Goal: Information Seeking & Learning: Find specific fact

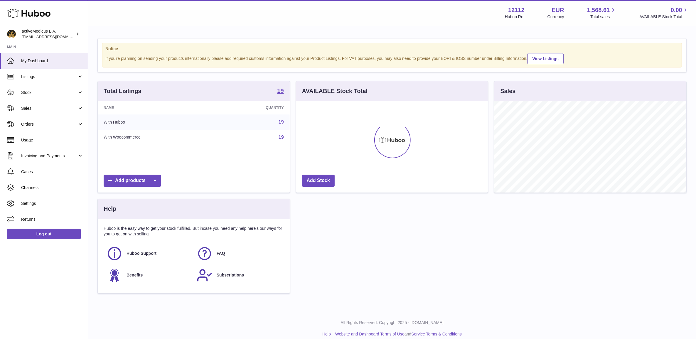
scroll to position [91, 191]
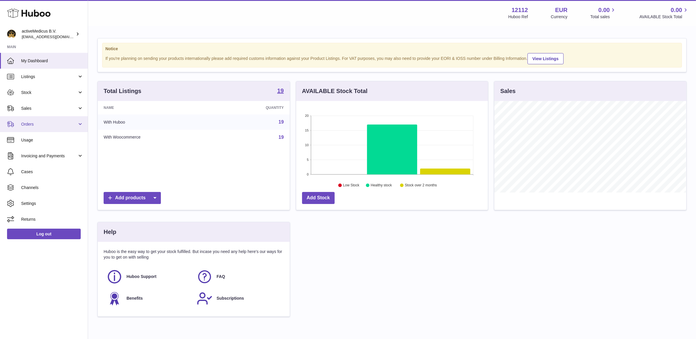
scroll to position [91, 191]
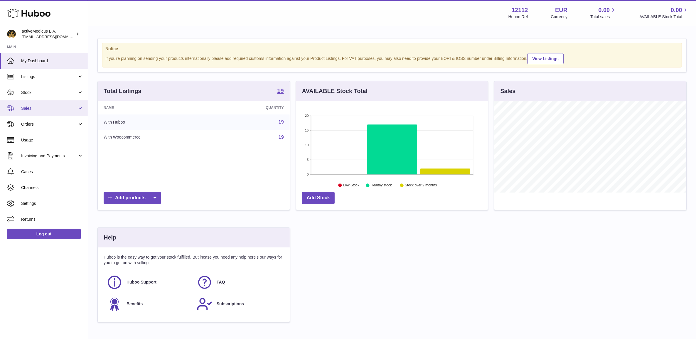
click at [46, 109] on span "Sales" at bounding box center [49, 109] width 56 height 6
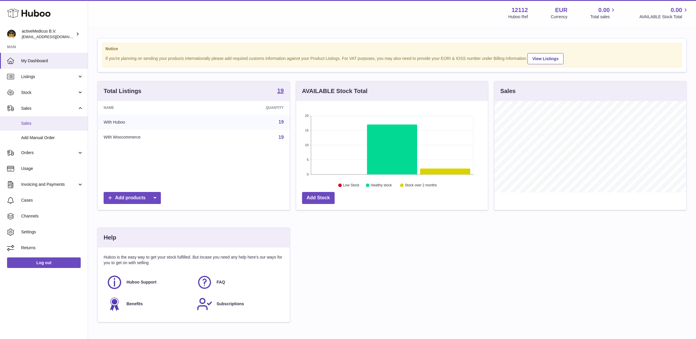
click at [45, 124] on span "Sales" at bounding box center [52, 124] width 62 height 6
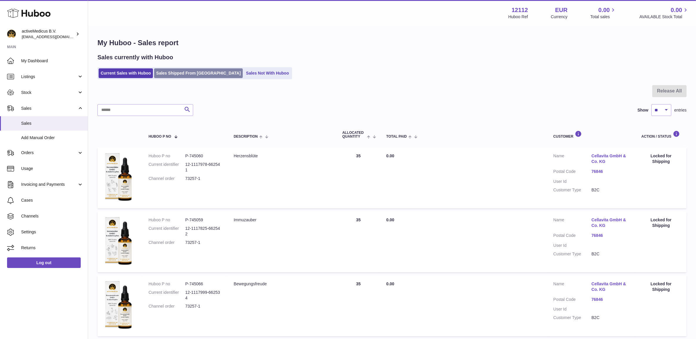
click at [170, 74] on link "Sales Shipped From [GEOGRAPHIC_DATA]" at bounding box center [198, 73] width 89 height 10
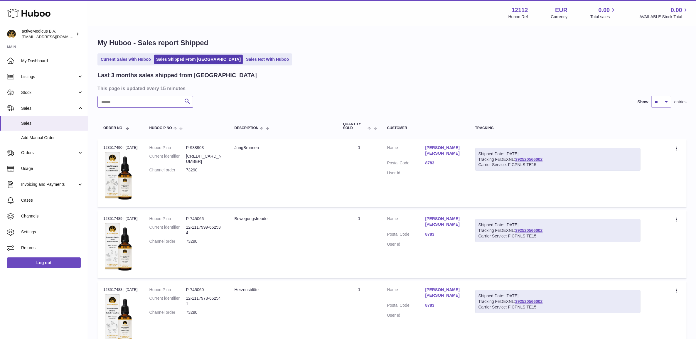
click at [119, 104] on input "text" at bounding box center [145, 102] width 96 height 12
type input "*"
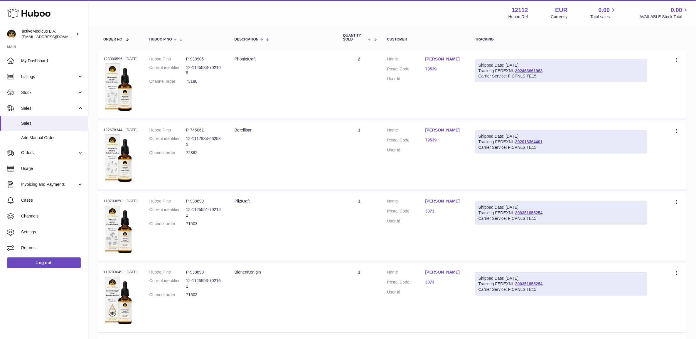
scroll to position [110, 0]
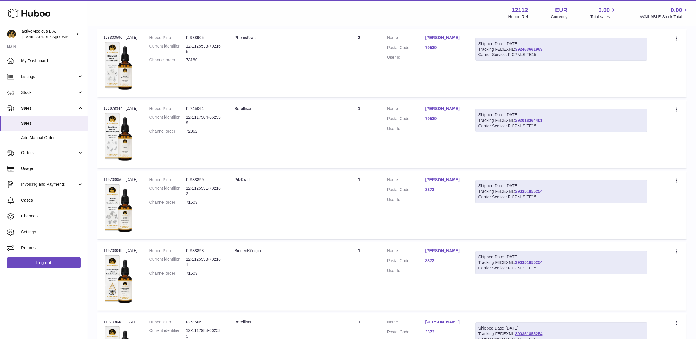
drag, startPoint x: 425, startPoint y: 106, endPoint x: 465, endPoint y: 106, distance: 40.2
click at [464, 106] on dl "Customer Name Esther Panzer Postal Code 79539 User Id" at bounding box center [425, 120] width 76 height 28
copy dl "Esther Panzer"
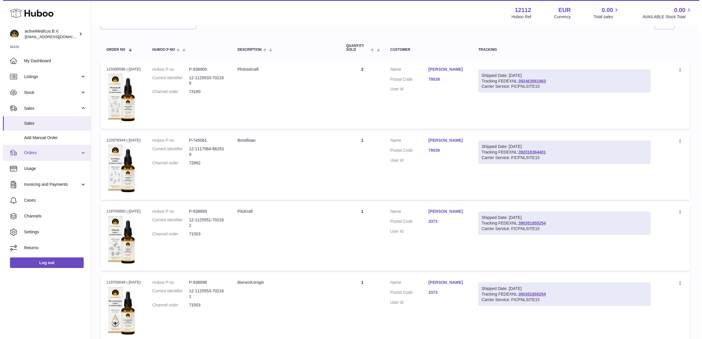
scroll to position [0, 0]
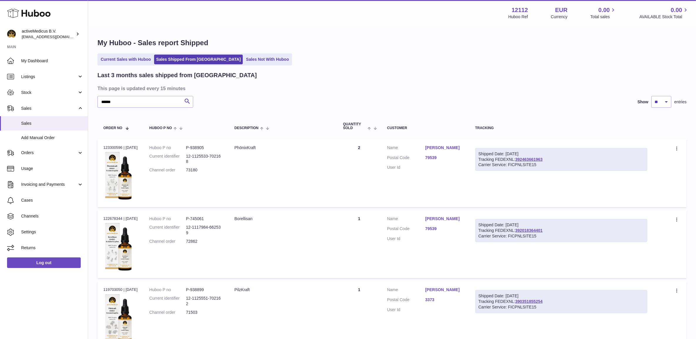
click at [127, 102] on input "******" at bounding box center [145, 102] width 96 height 12
paste input "*******"
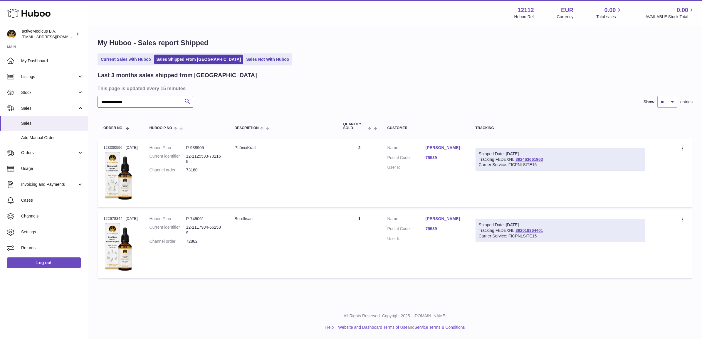
type input "**********"
click at [202, 245] on dl "Huboo P no P-745061 Current identifier 12-1117984-662539 Channel order 72862" at bounding box center [185, 231] width 73 height 31
copy tr "72862 Description"
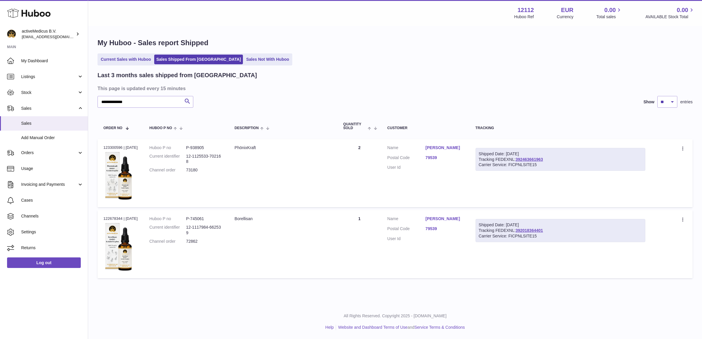
click at [205, 222] on dd "P-745061" at bounding box center [204, 219] width 37 height 6
copy dl "P-745061"
click at [104, 147] on div "Order no 123300596 | 22nd Aug" at bounding box center [120, 147] width 34 height 5
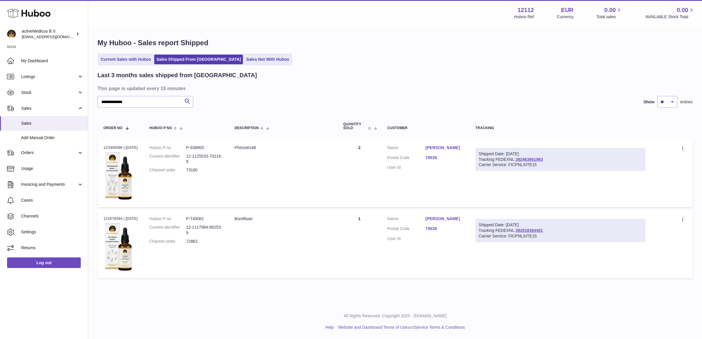
click at [104, 147] on div "Order no 123300596 | 22nd Aug" at bounding box center [120, 147] width 34 height 5
copy div "123300596"
